Goal: Task Accomplishment & Management: Use online tool/utility

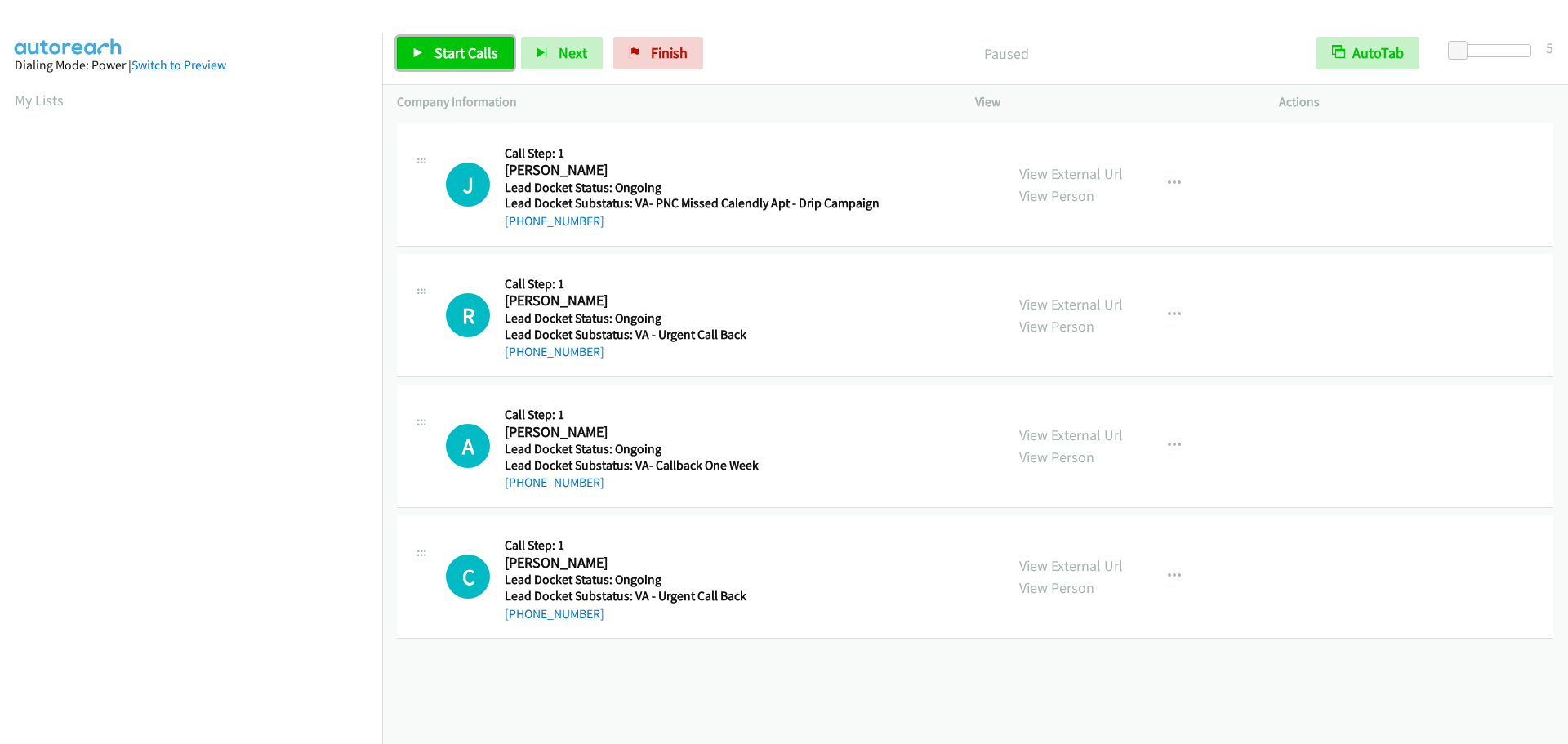
click at [446, 58] on span "Start Calls" at bounding box center [466, 52] width 64 height 19
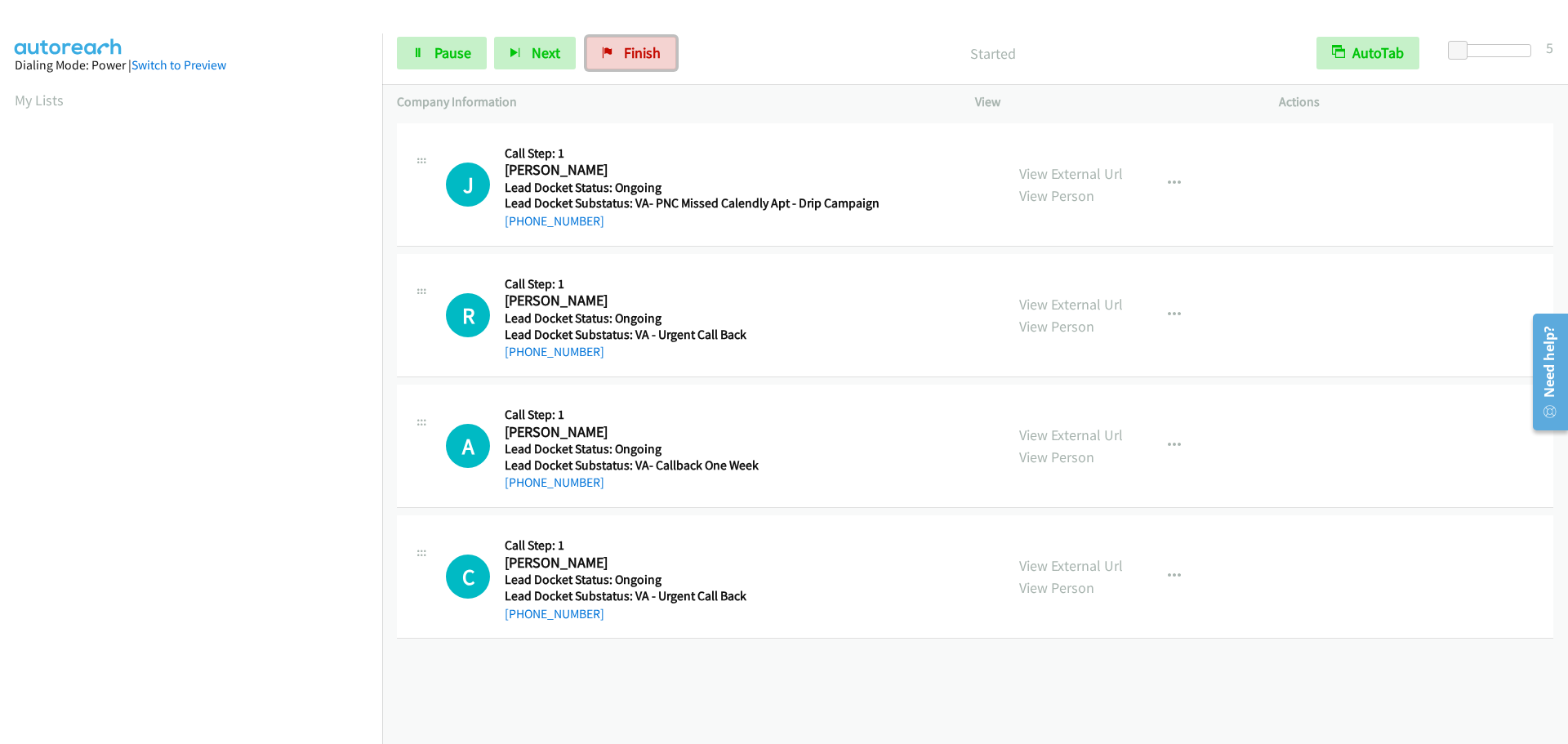
drag, startPoint x: 660, startPoint y: 48, endPoint x: 865, endPoint y: 46, distance: 205.0
click at [660, 48] on link "Finish" at bounding box center [632, 53] width 90 height 33
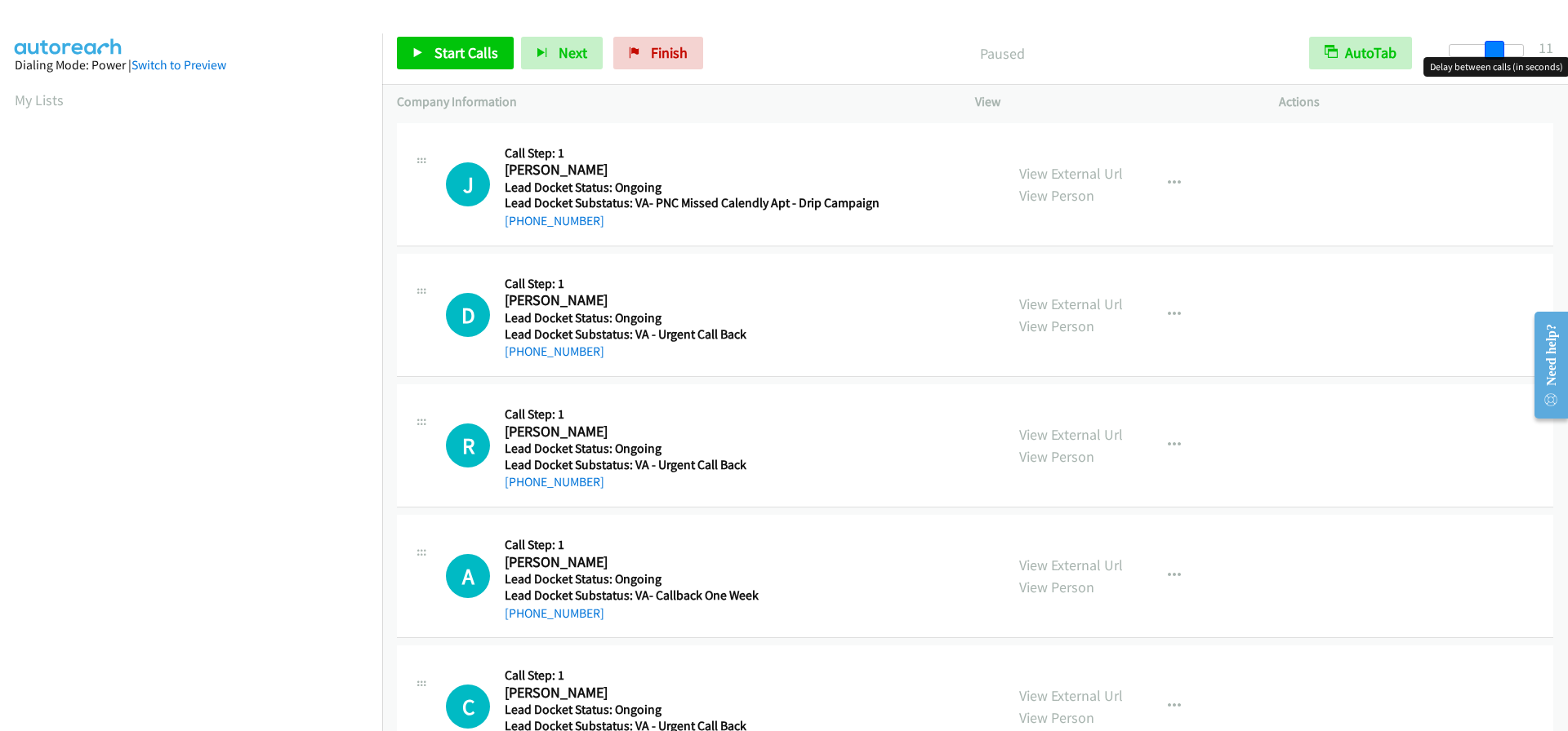
click at [1498, 50] on div at bounding box center [1486, 50] width 75 height 13
click at [1471, 51] on div at bounding box center [1493, 50] width 75 height 13
click at [1456, 51] on div at bounding box center [1493, 50] width 75 height 13
click at [1453, 53] on span at bounding box center [1458, 50] width 19 height 19
click at [1478, 49] on div at bounding box center [1493, 50] width 75 height 13
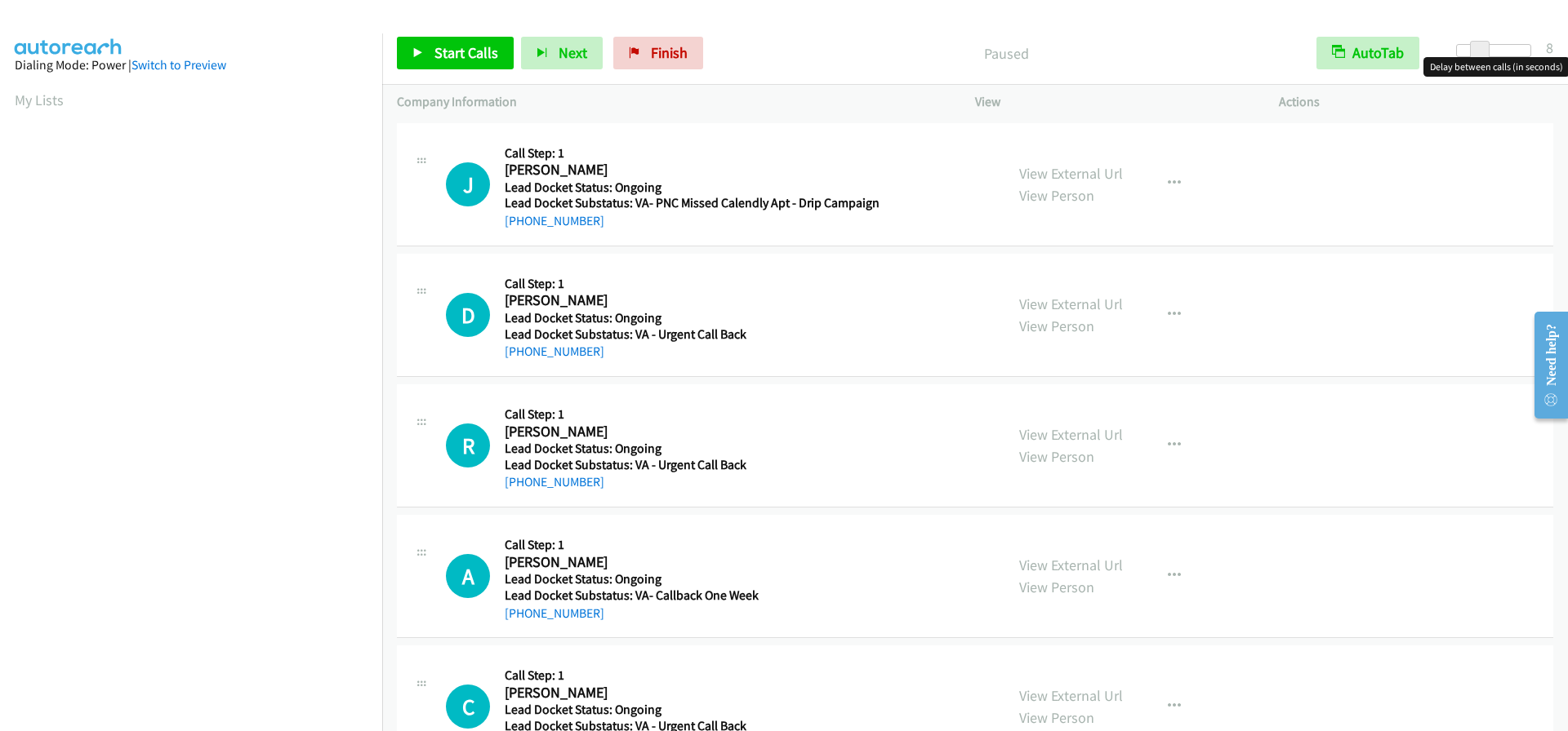
click at [1527, 52] on div at bounding box center [1494, 56] width 104 height 26
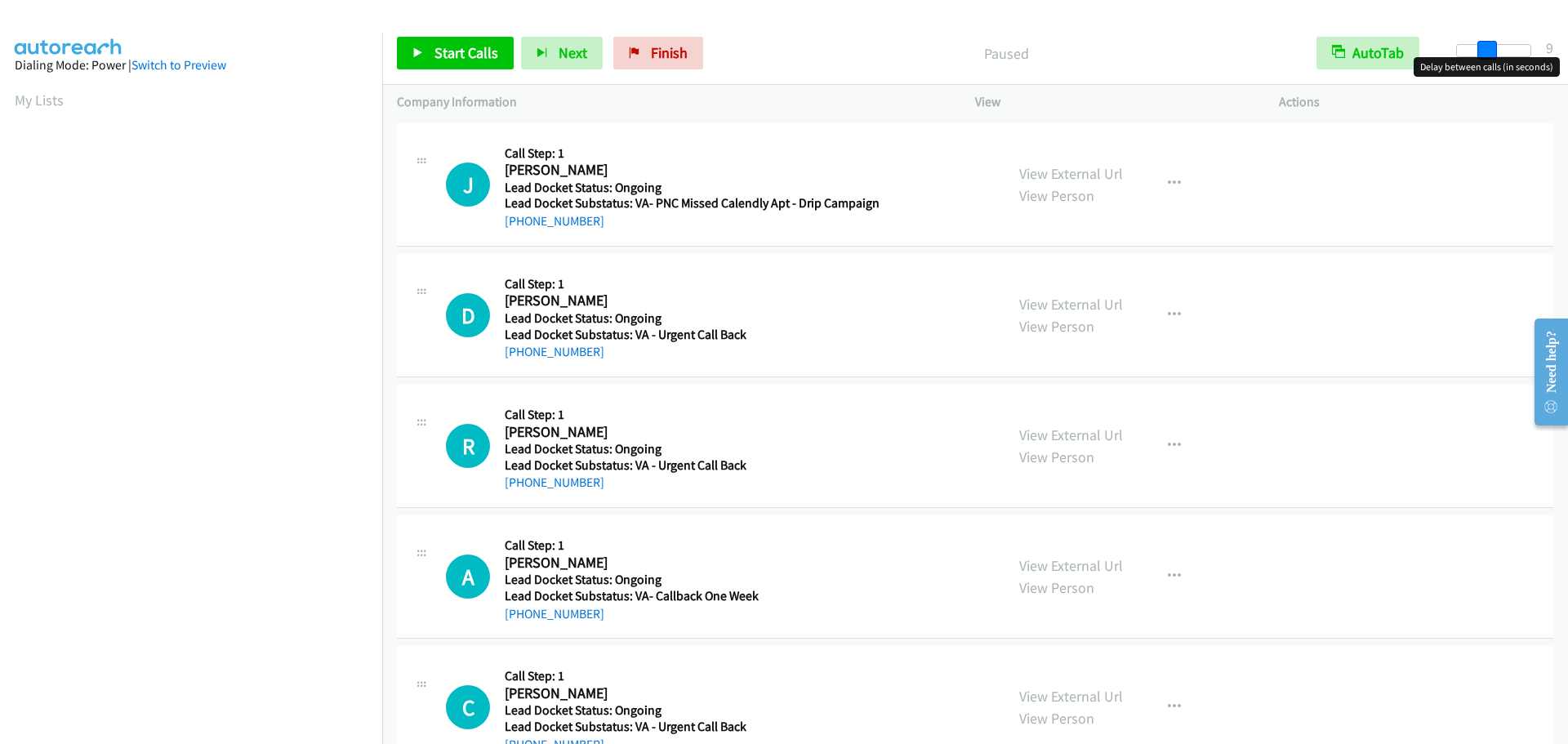
drag, startPoint x: 1512, startPoint y: 54, endPoint x: 1476, endPoint y: 59, distance: 36.3
click at [1476, 59] on body "Start Calls Pause Next Finish Paused AutoTab AutoTab 9 Company Information Info…" at bounding box center [784, 39] width 1568 height 78
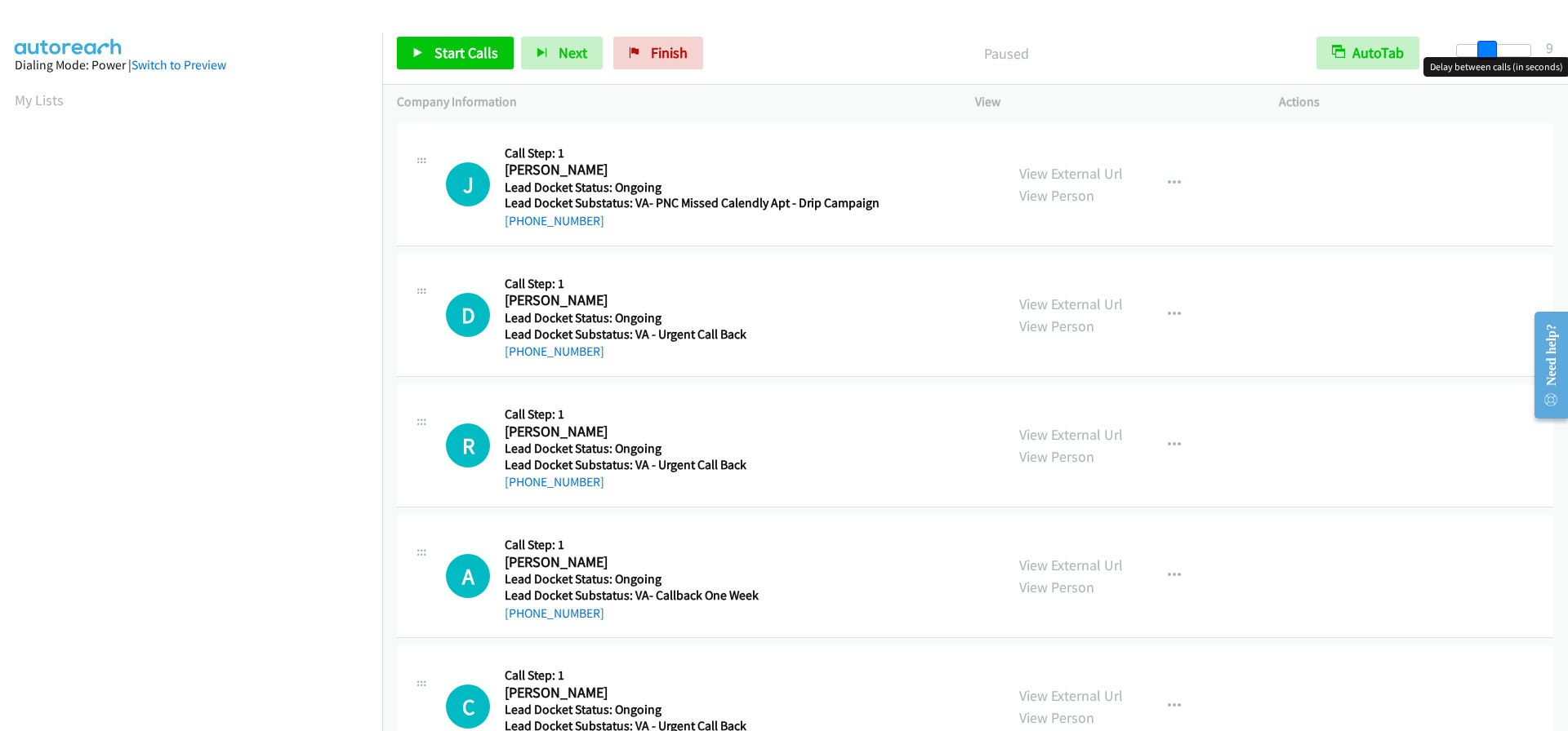
click at [1482, 50] on span at bounding box center [1487, 50] width 19 height 19
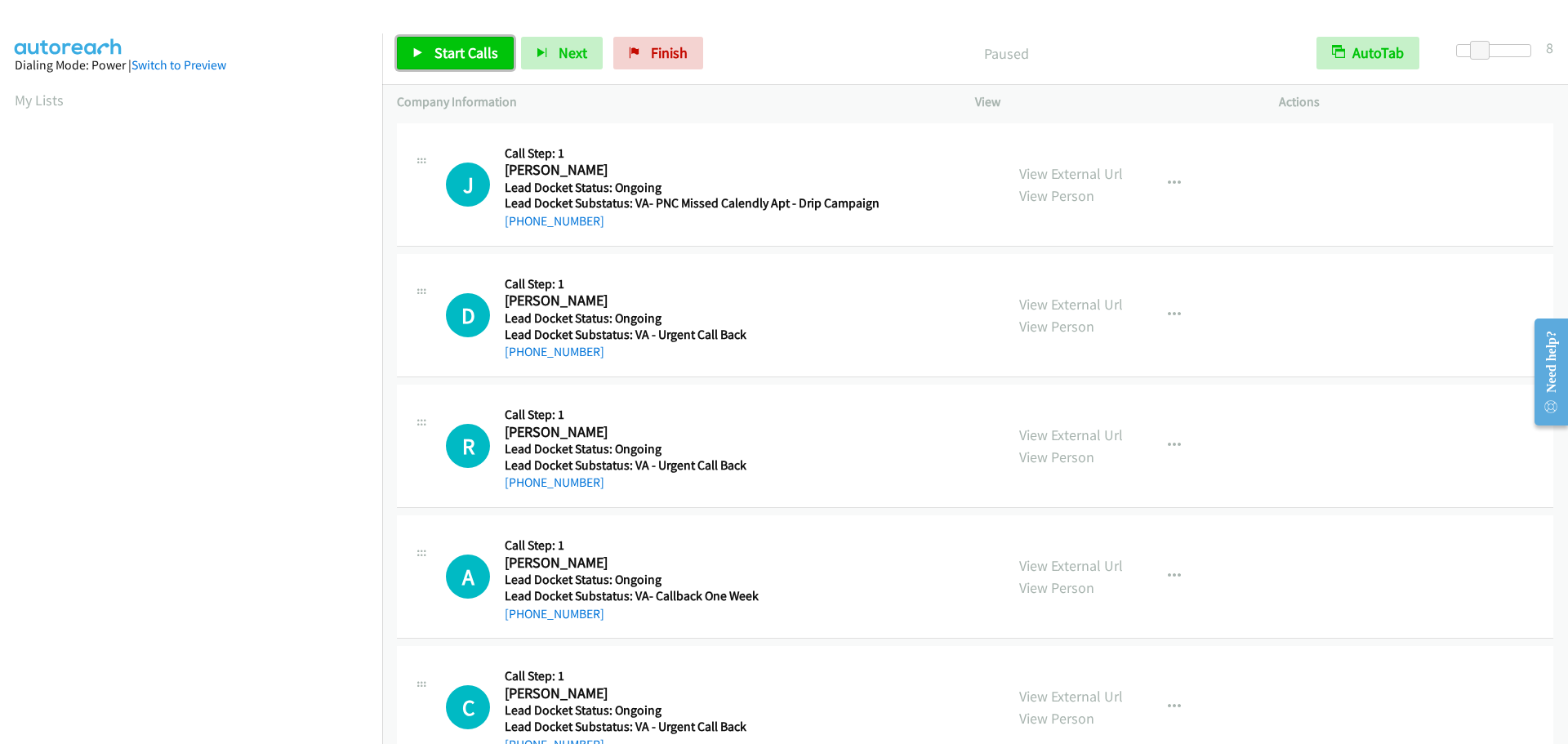
click at [469, 54] on span "Start Calls" at bounding box center [466, 52] width 64 height 19
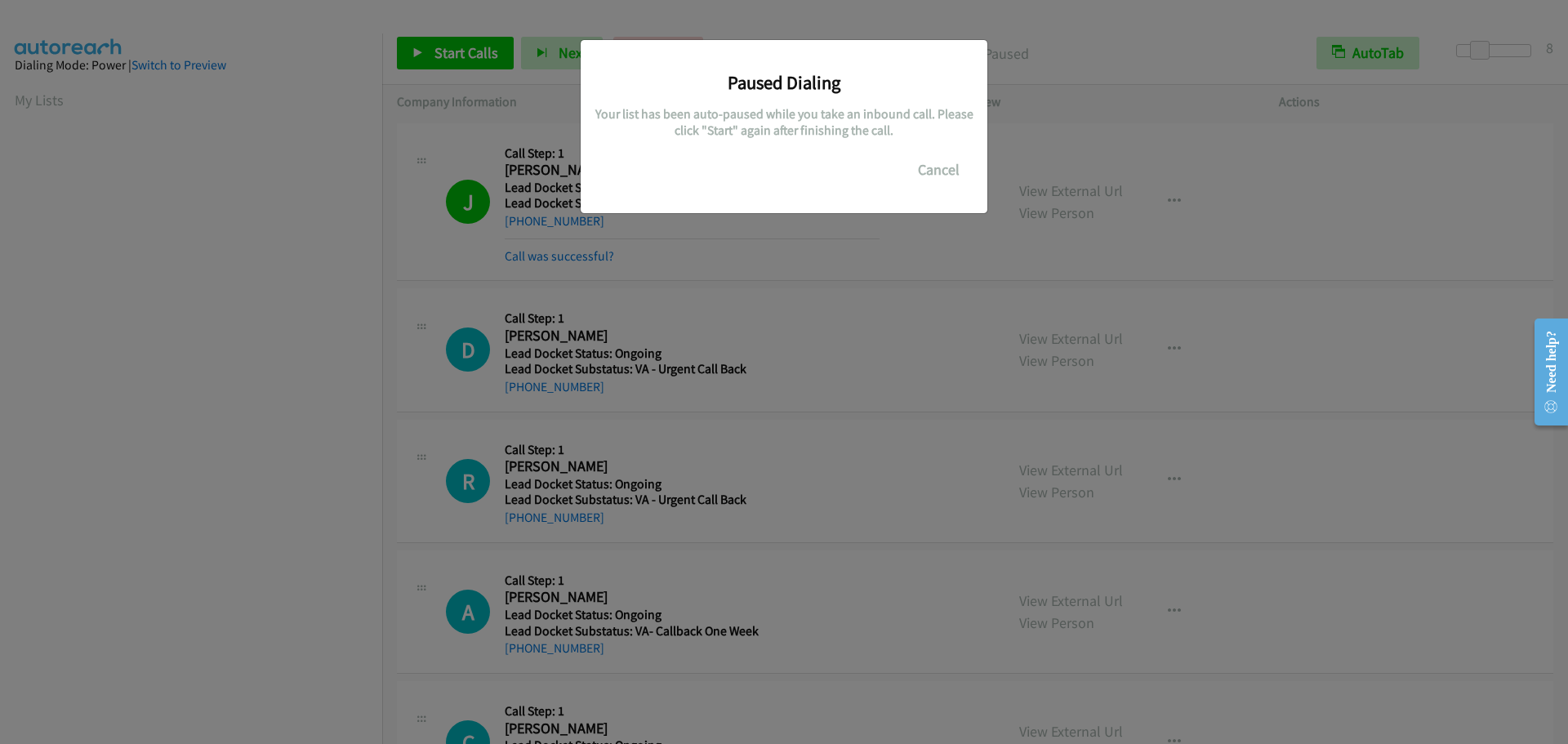
scroll to position [172, 0]
click at [937, 169] on button "Cancel" at bounding box center [939, 169] width 72 height 33
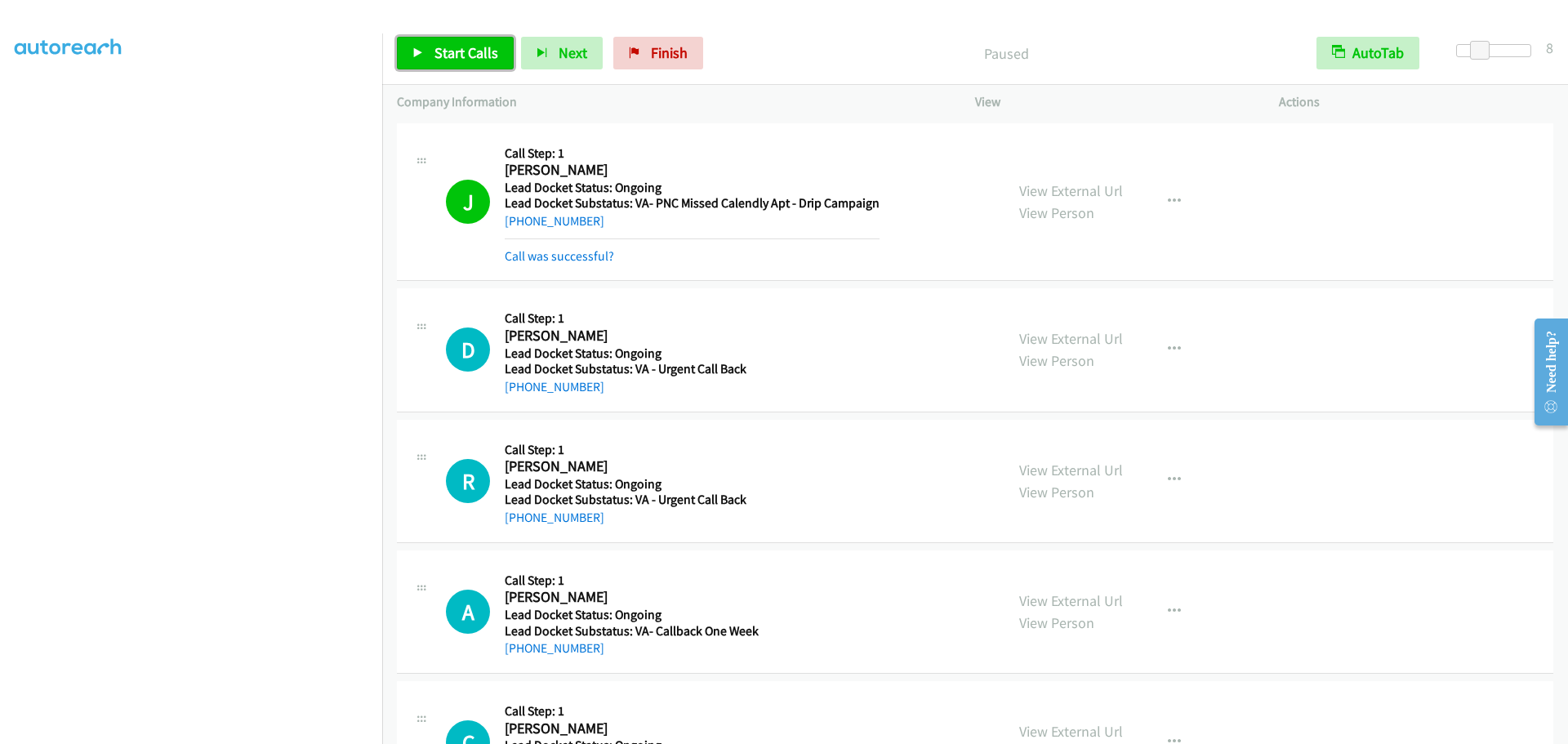
click at [477, 61] on span "Start Calls" at bounding box center [466, 52] width 64 height 19
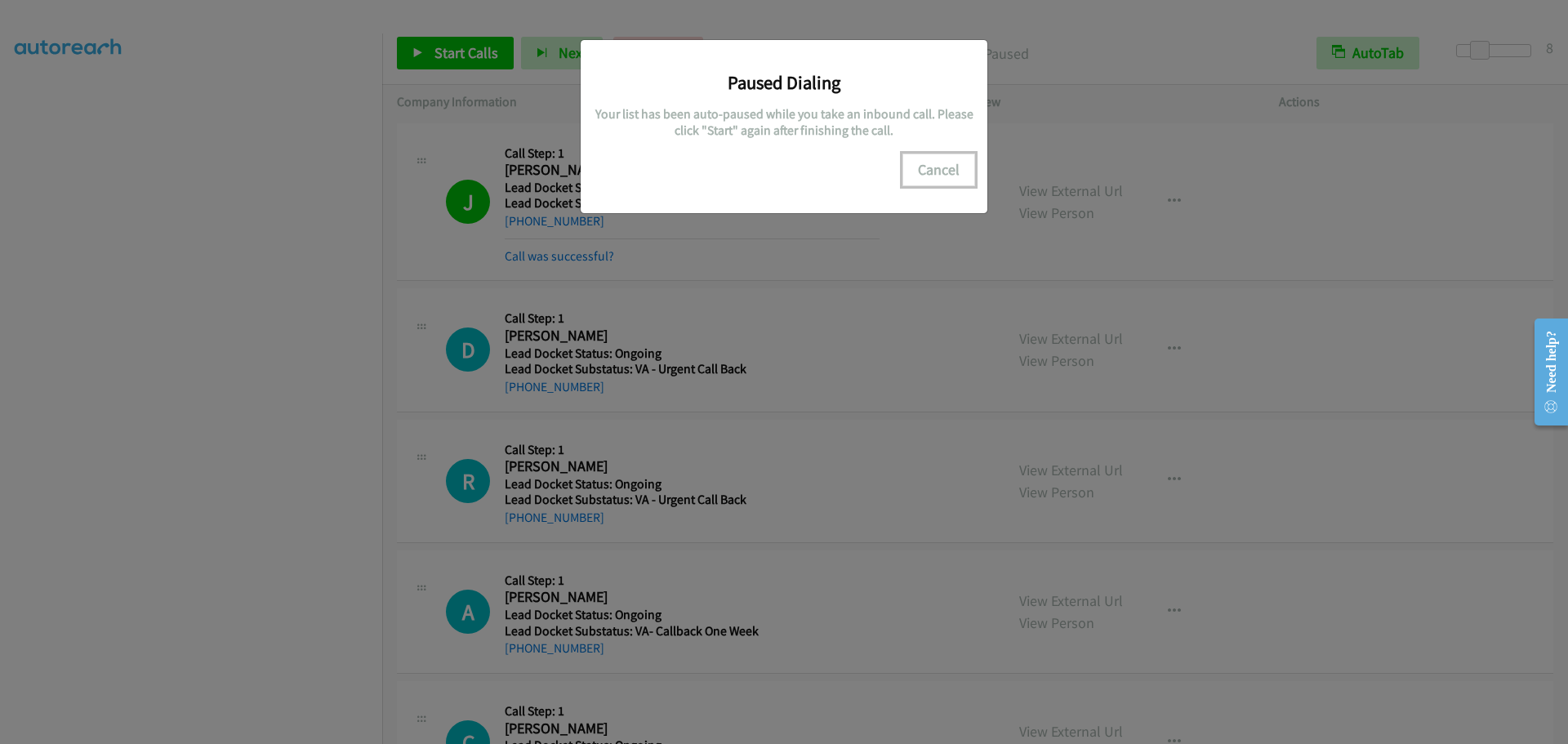
click at [942, 173] on button "Cancel" at bounding box center [939, 169] width 72 height 33
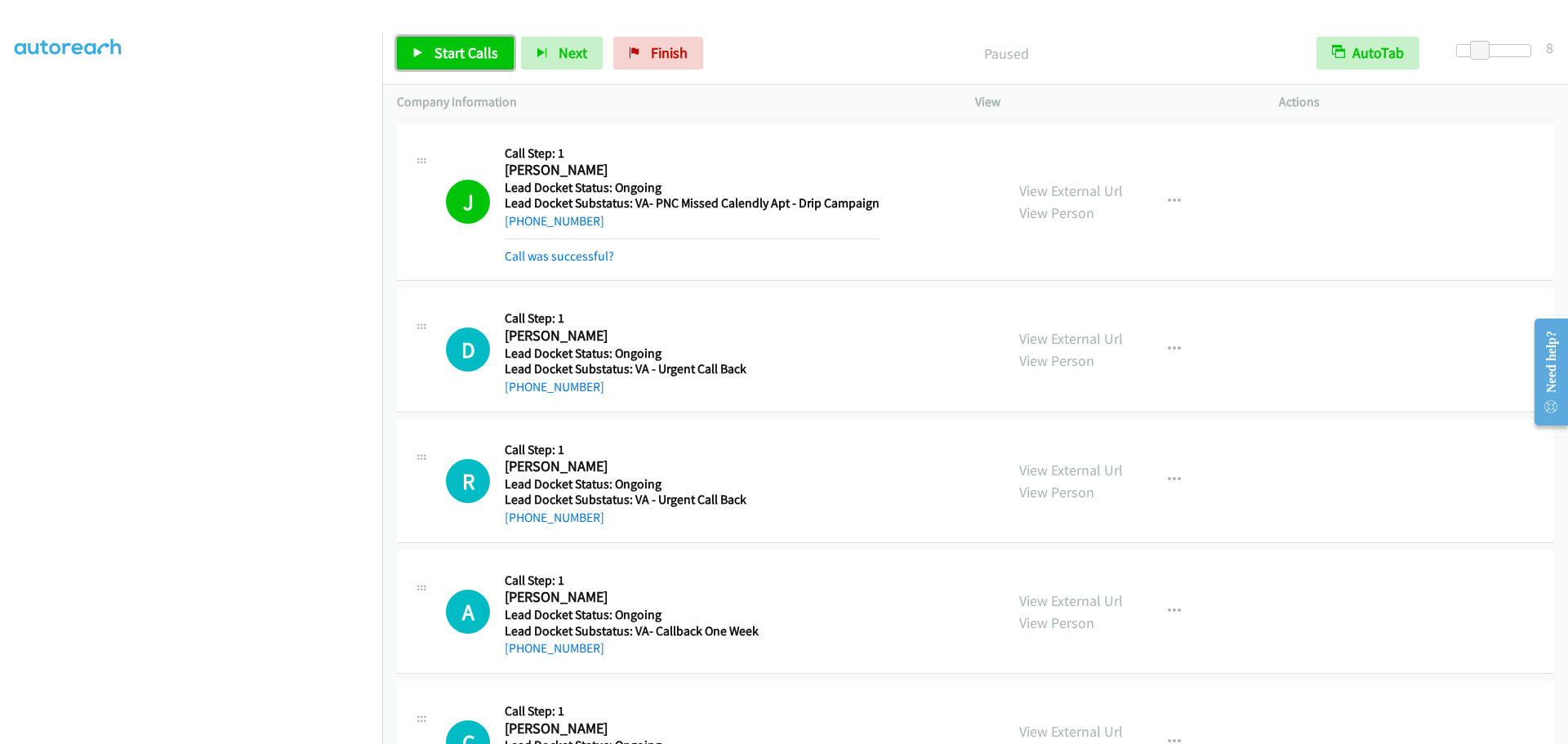
click at [454, 51] on span "Start Calls" at bounding box center [466, 52] width 64 height 19
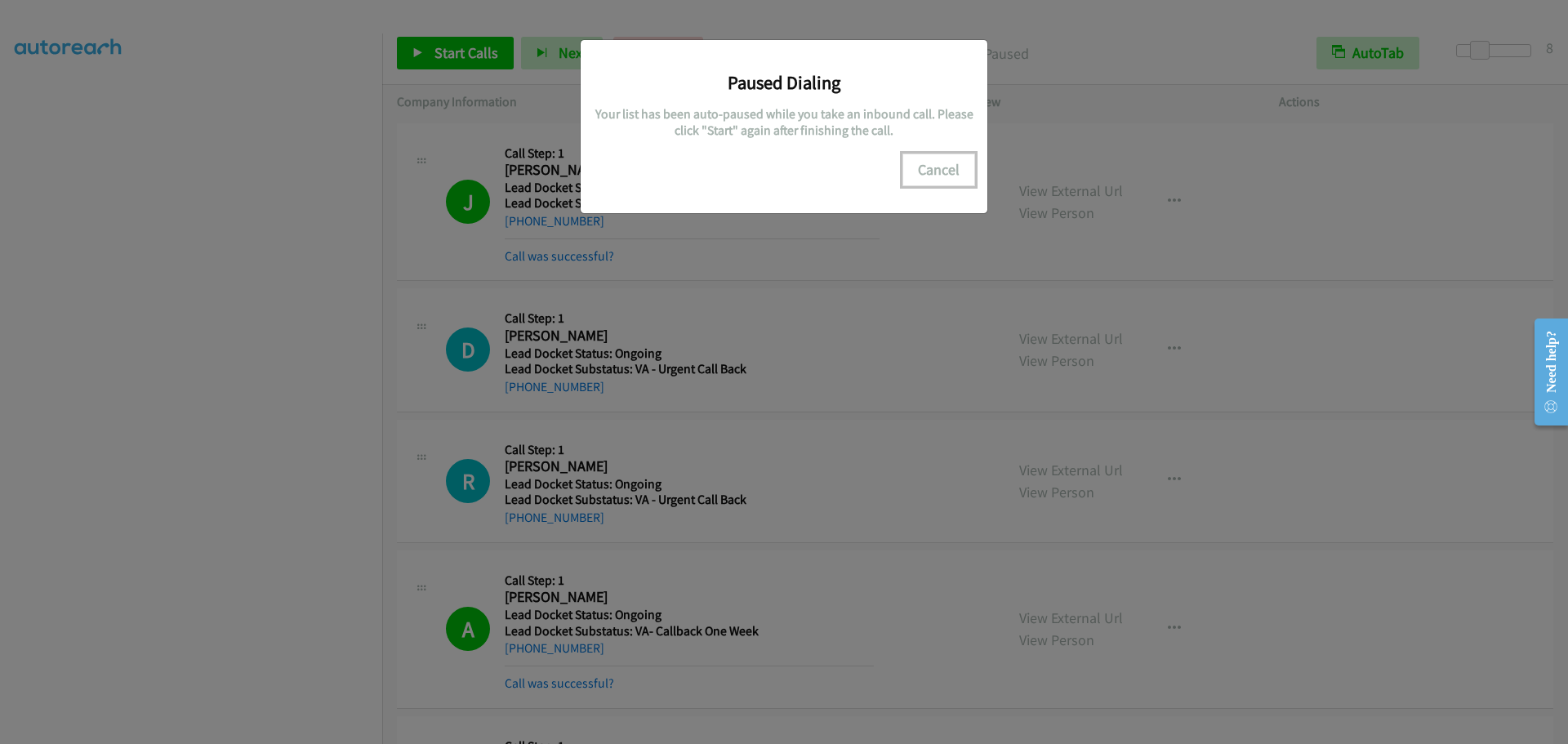
click at [944, 170] on button "Cancel" at bounding box center [939, 169] width 72 height 33
click at [945, 170] on button "Cancel" at bounding box center [939, 169] width 72 height 33
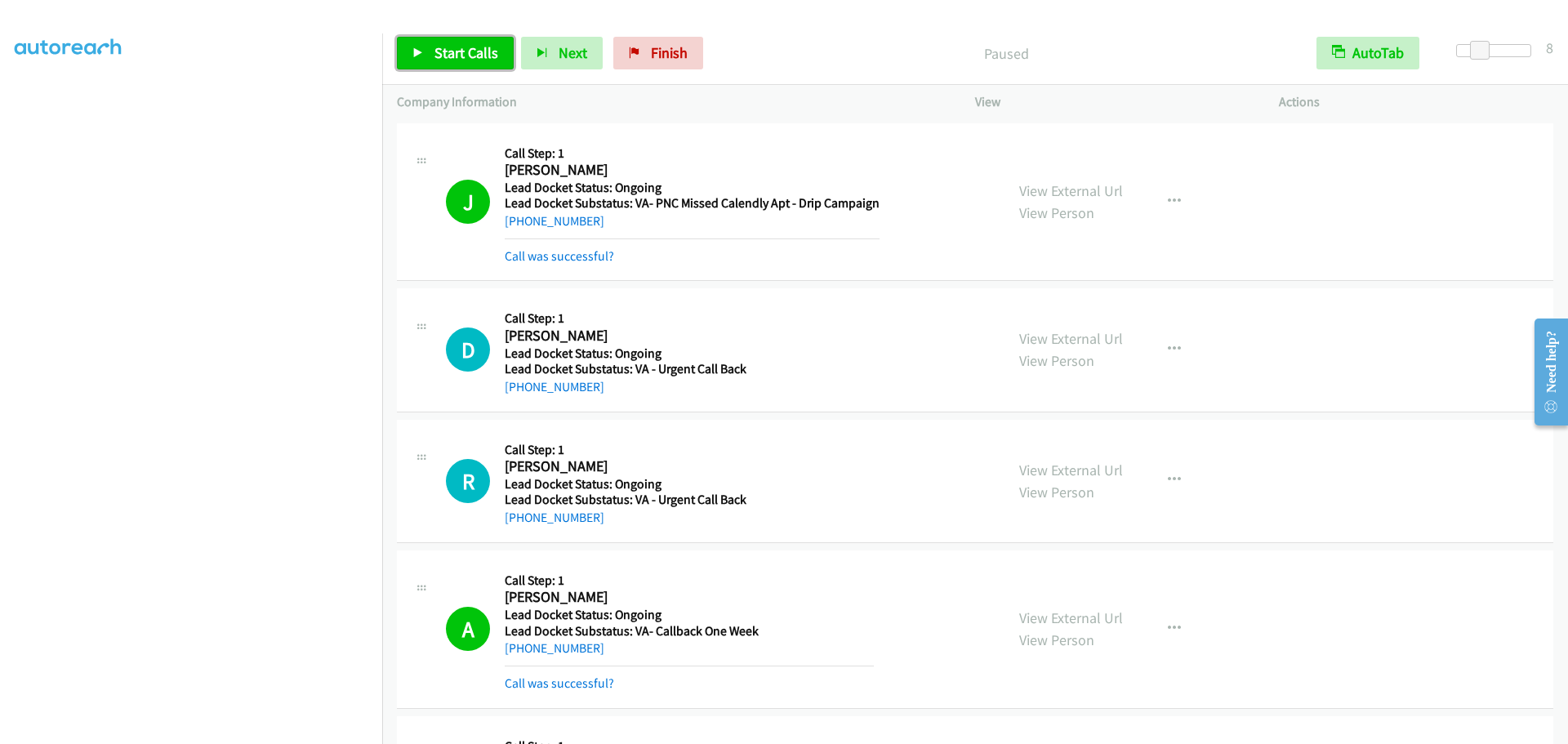
click at [484, 64] on link "Start Calls" at bounding box center [455, 53] width 116 height 33
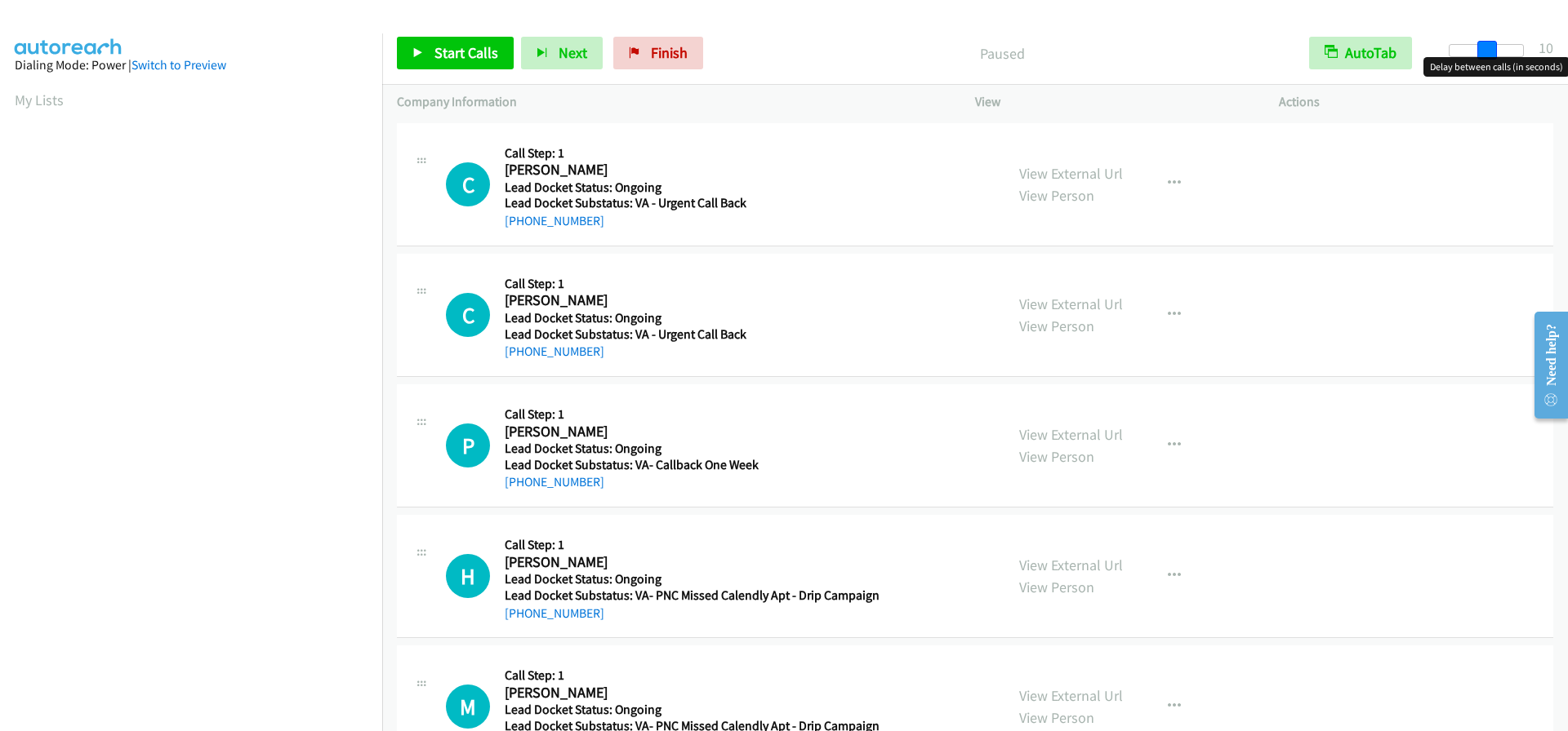
click at [1496, 50] on div at bounding box center [1486, 50] width 75 height 13
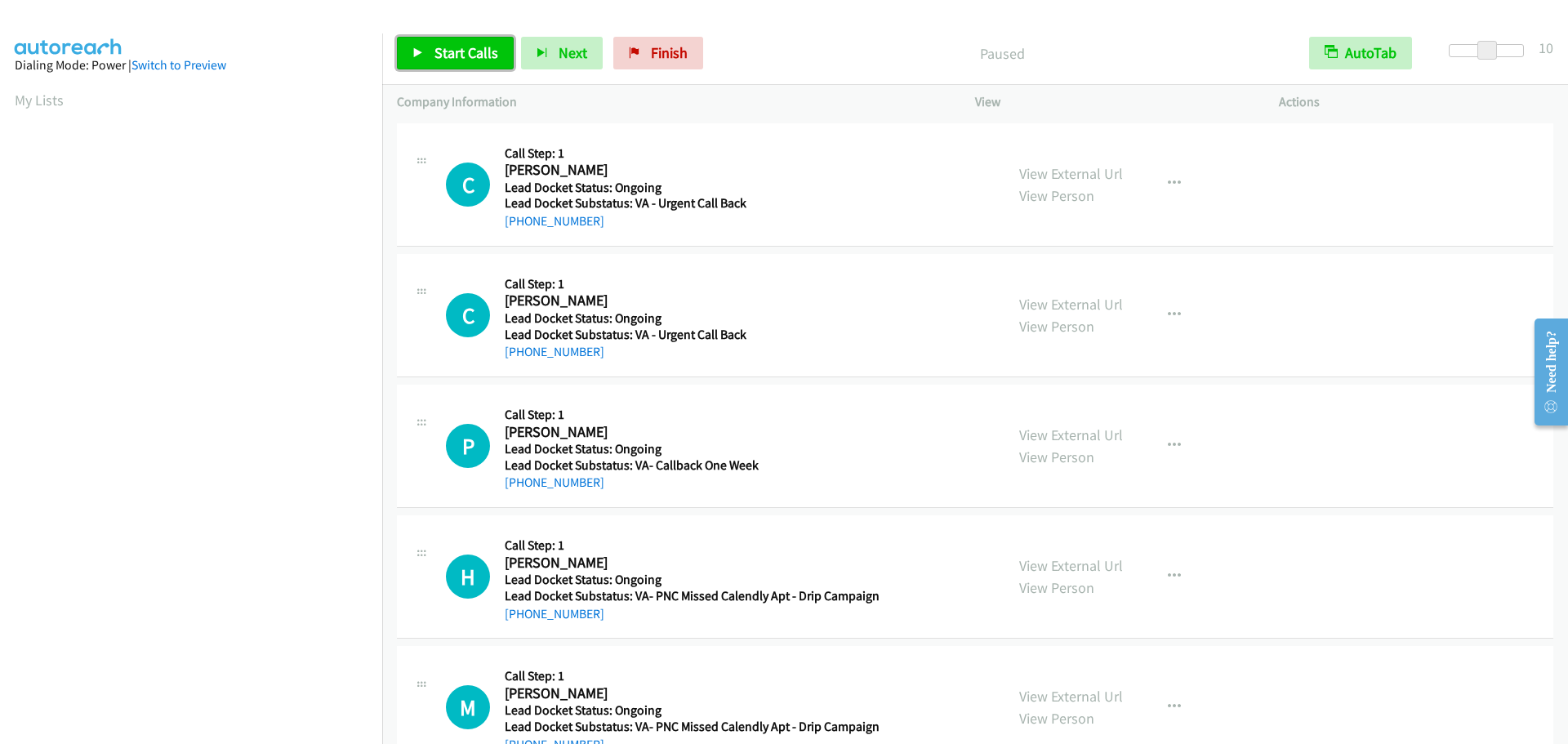
click at [447, 55] on span "Start Calls" at bounding box center [466, 52] width 64 height 19
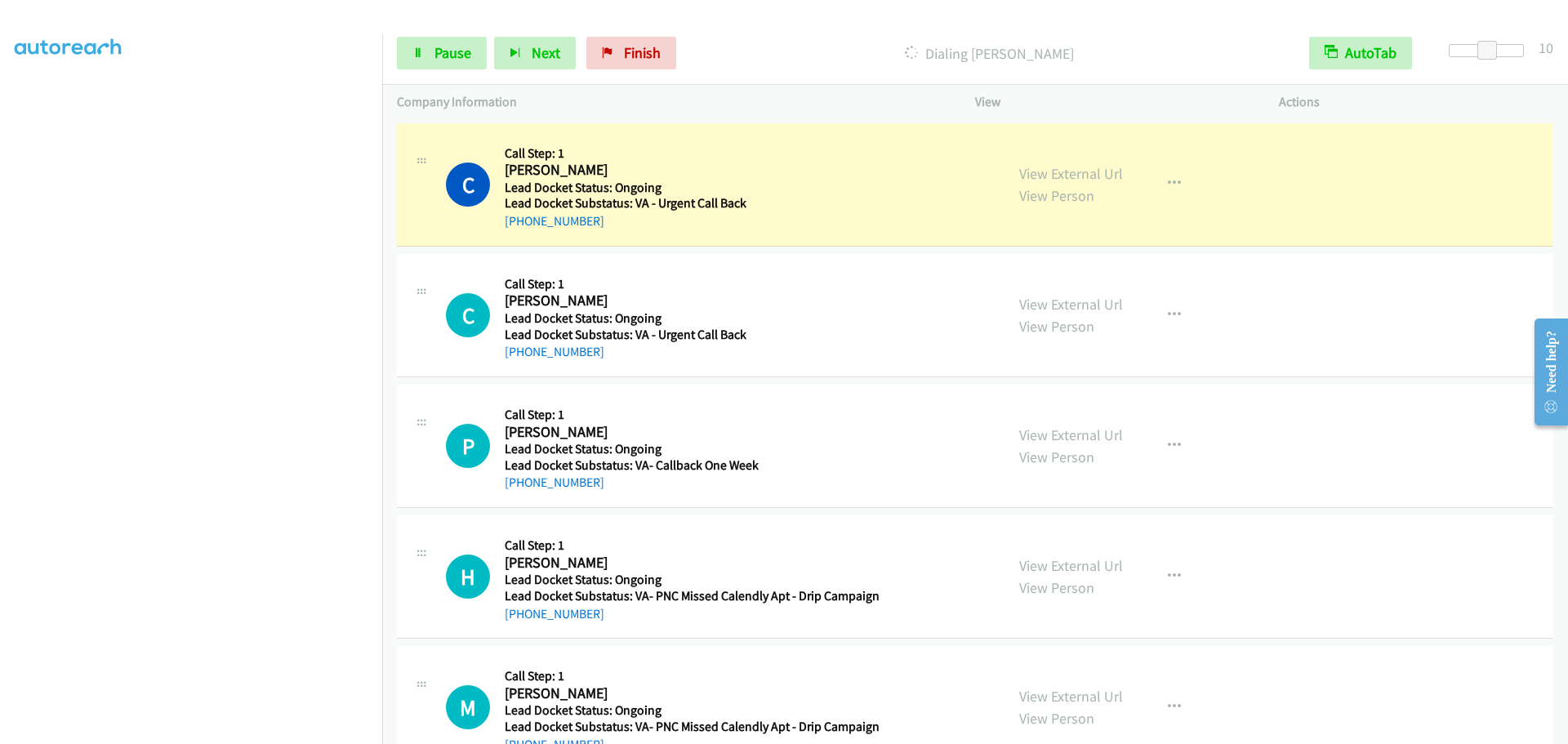
scroll to position [171, 0]
click at [440, 51] on span "Pause" at bounding box center [453, 52] width 37 height 19
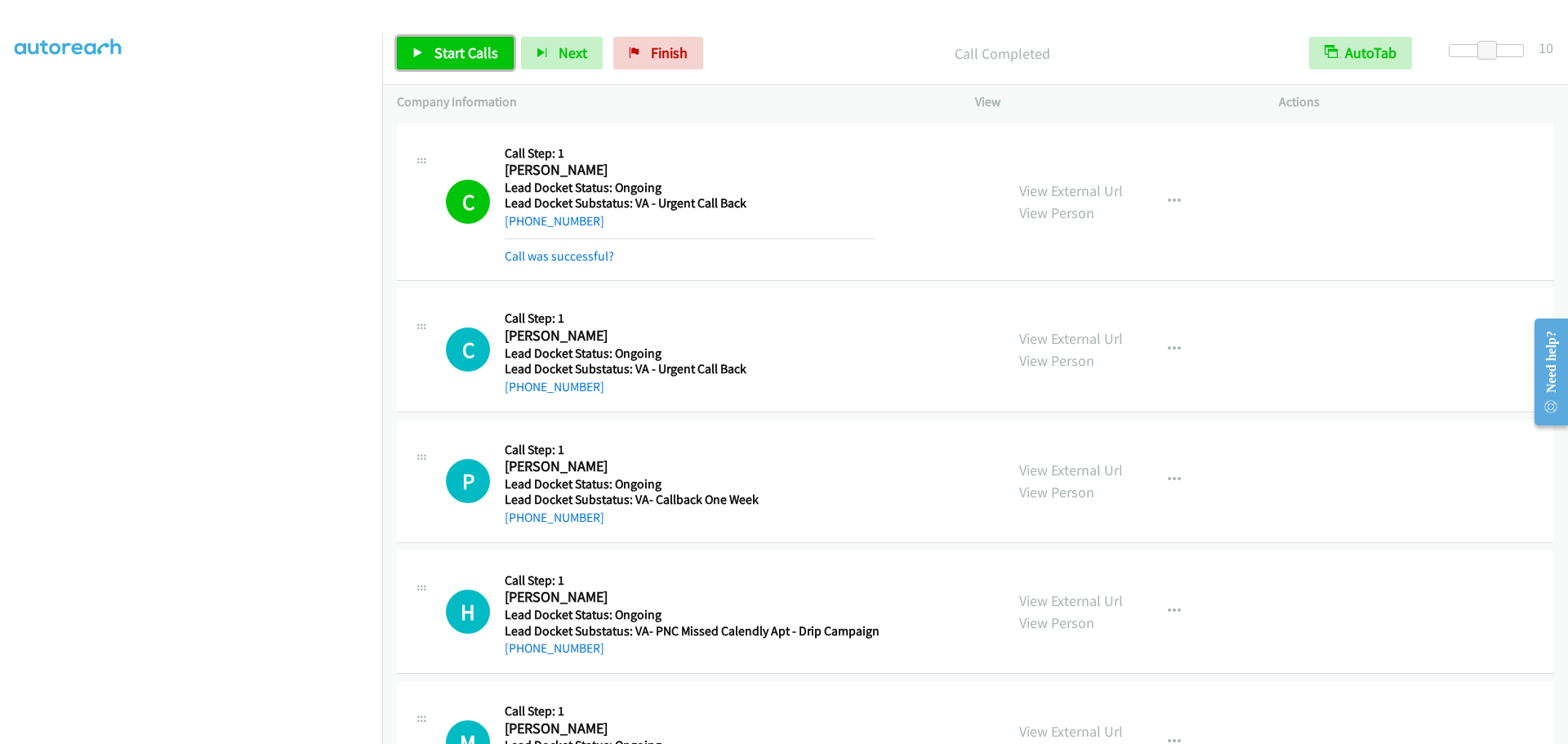
click at [423, 55] on icon at bounding box center [417, 54] width 11 height 11
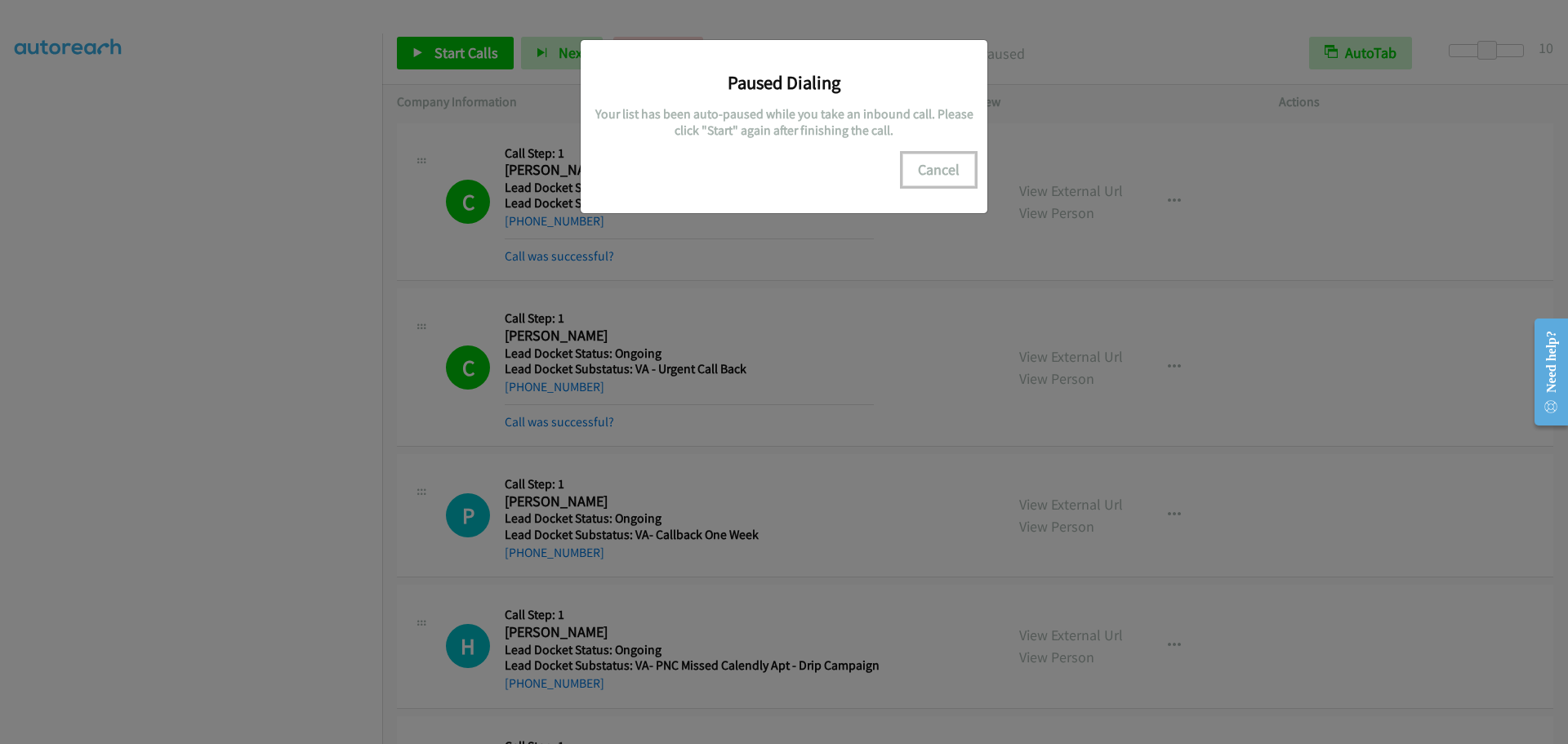
click at [957, 176] on button "Cancel" at bounding box center [939, 169] width 72 height 33
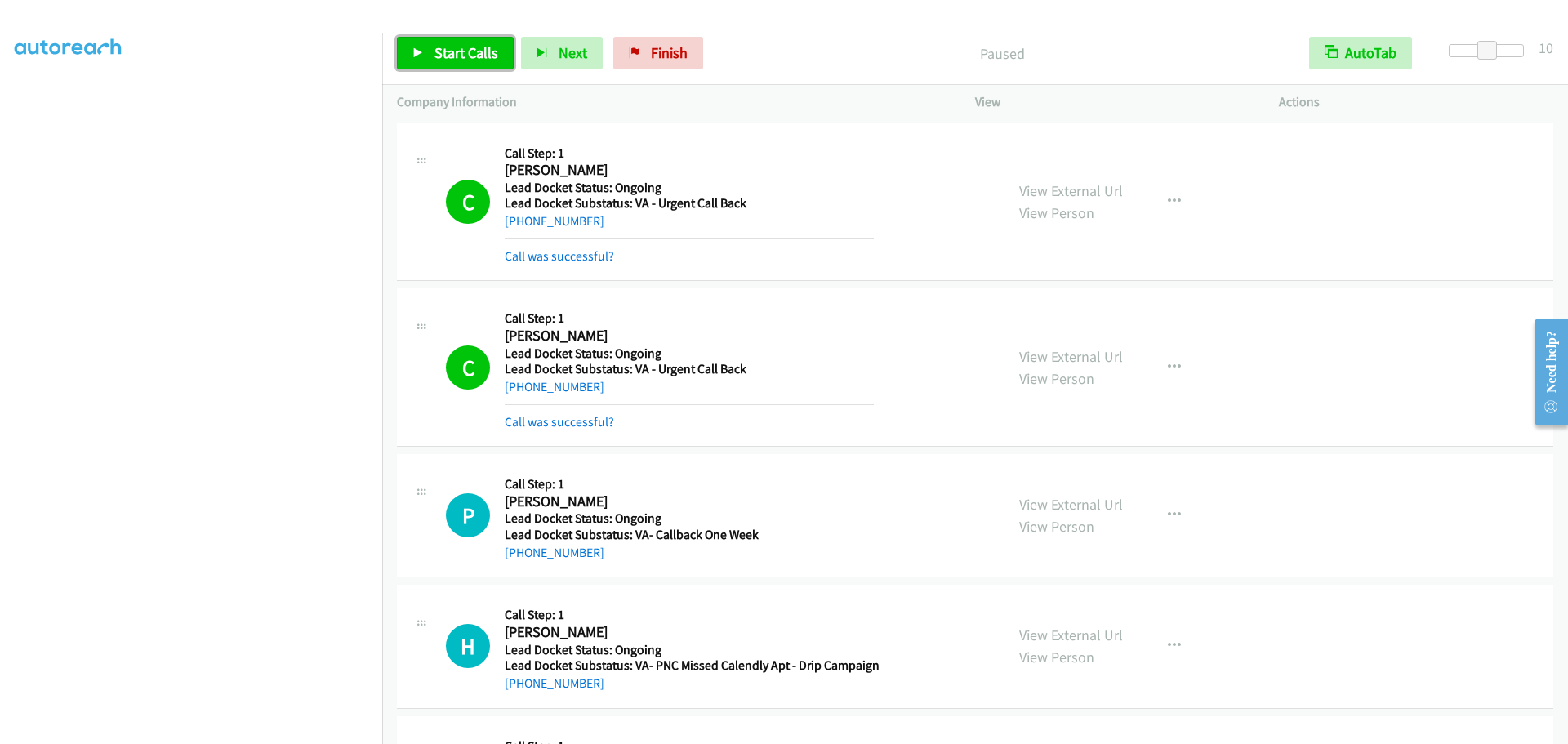
click at [464, 56] on span "Start Calls" at bounding box center [466, 52] width 64 height 19
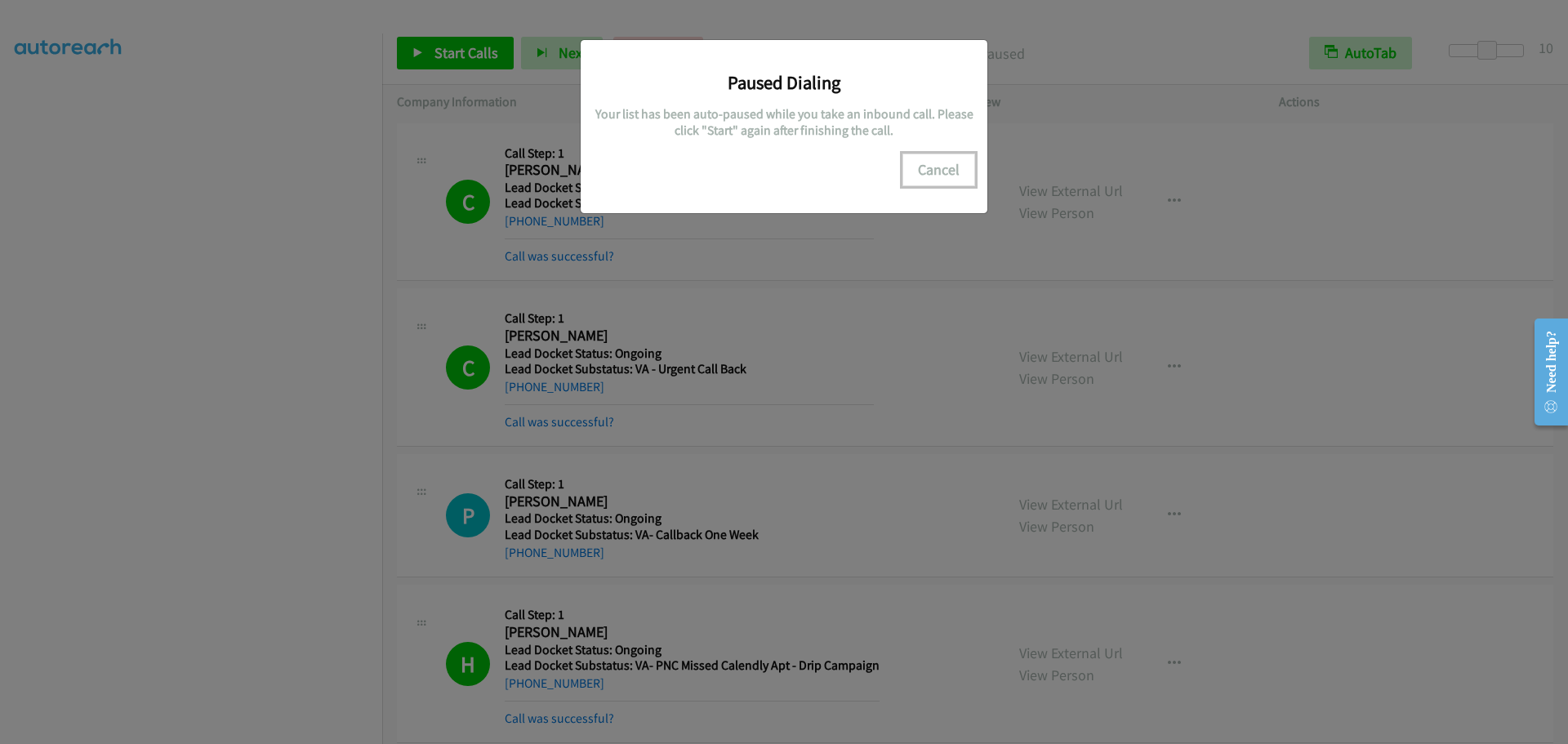
click at [941, 170] on button "Cancel" at bounding box center [939, 169] width 72 height 33
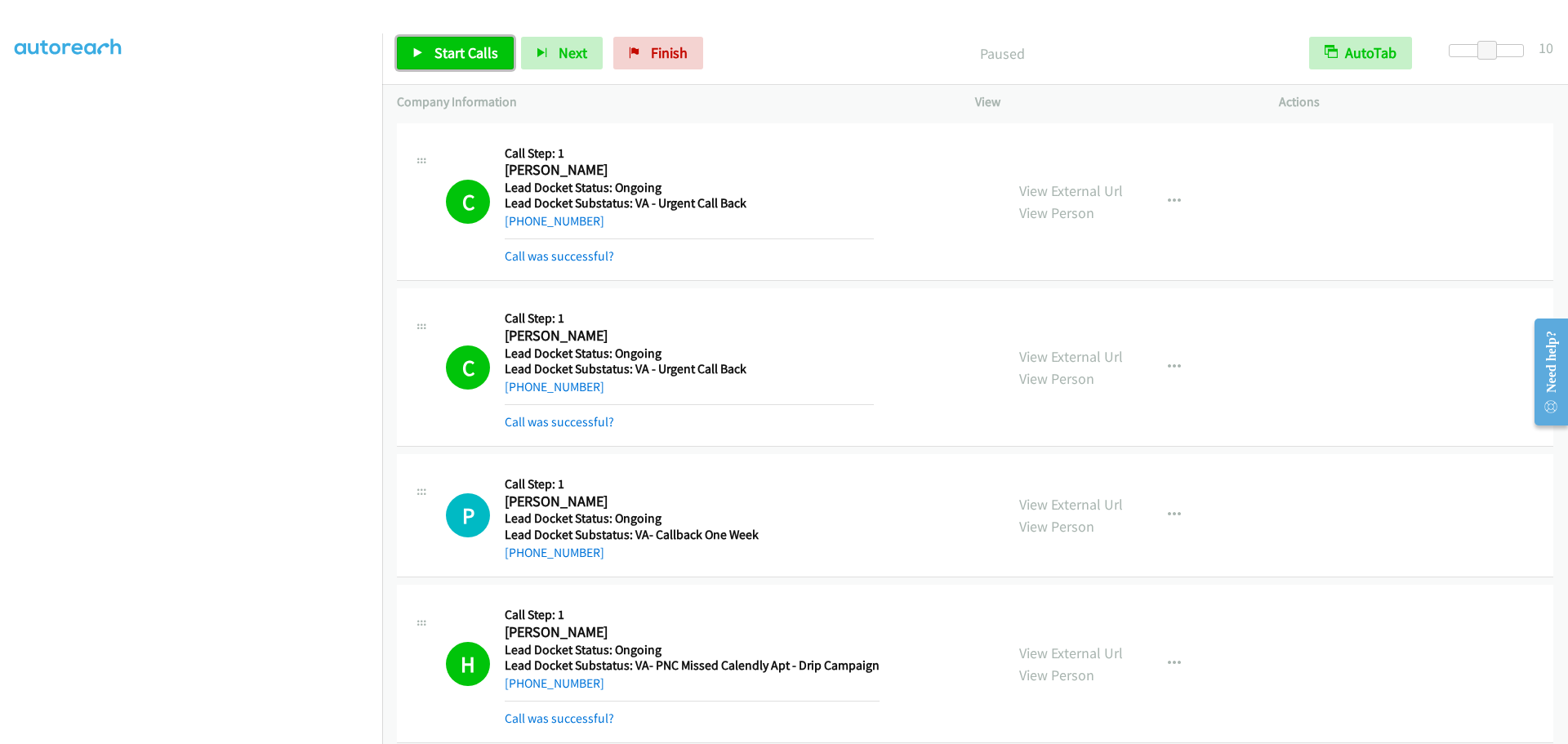
click at [441, 63] on link "Start Calls" at bounding box center [455, 53] width 116 height 33
click at [457, 50] on span "Pause" at bounding box center [453, 52] width 37 height 19
click at [428, 64] on link "Start Calls" at bounding box center [455, 53] width 116 height 33
click at [425, 45] on link "Pause" at bounding box center [442, 53] width 90 height 33
